Goal: Task Accomplishment & Management: Manage account settings

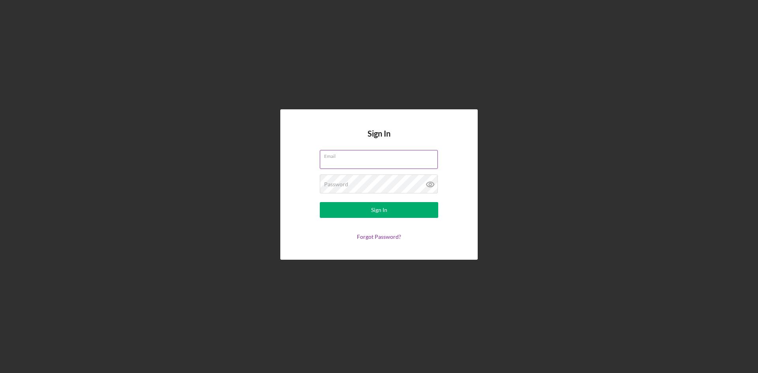
click at [355, 159] on input "Email" at bounding box center [379, 159] width 118 height 19
type input "[EMAIL_ADDRESS][DOMAIN_NAME]"
click at [320, 202] on button "Sign In" at bounding box center [379, 210] width 118 height 16
